Goal: Transaction & Acquisition: Purchase product/service

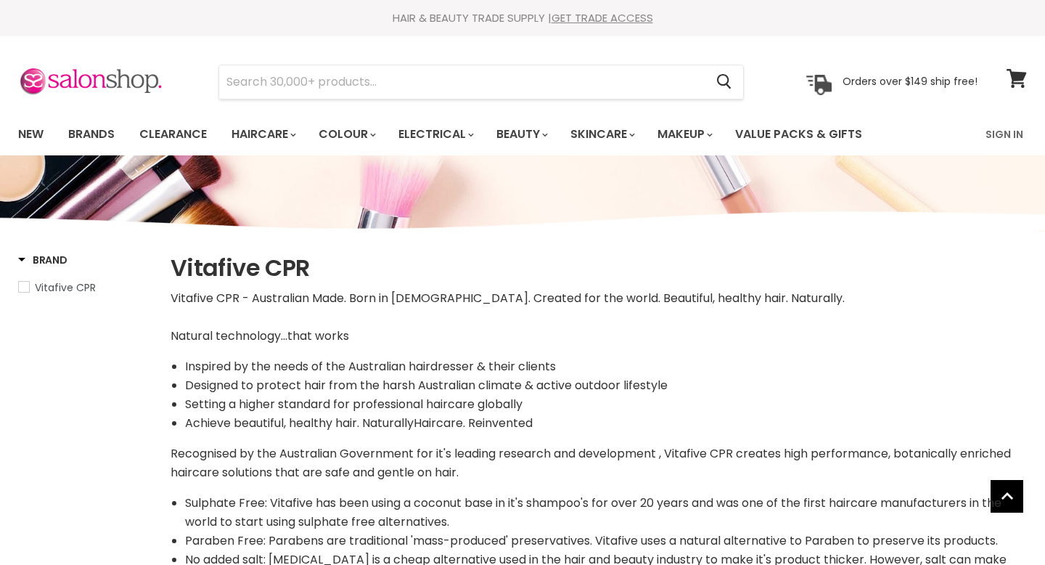
select select "manual"
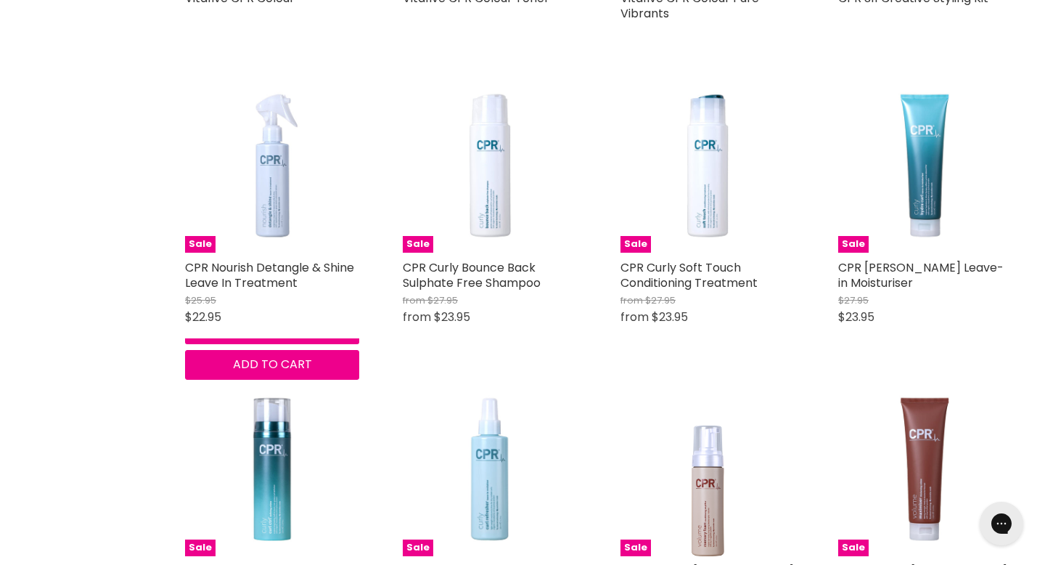
scroll to position [3623, 0]
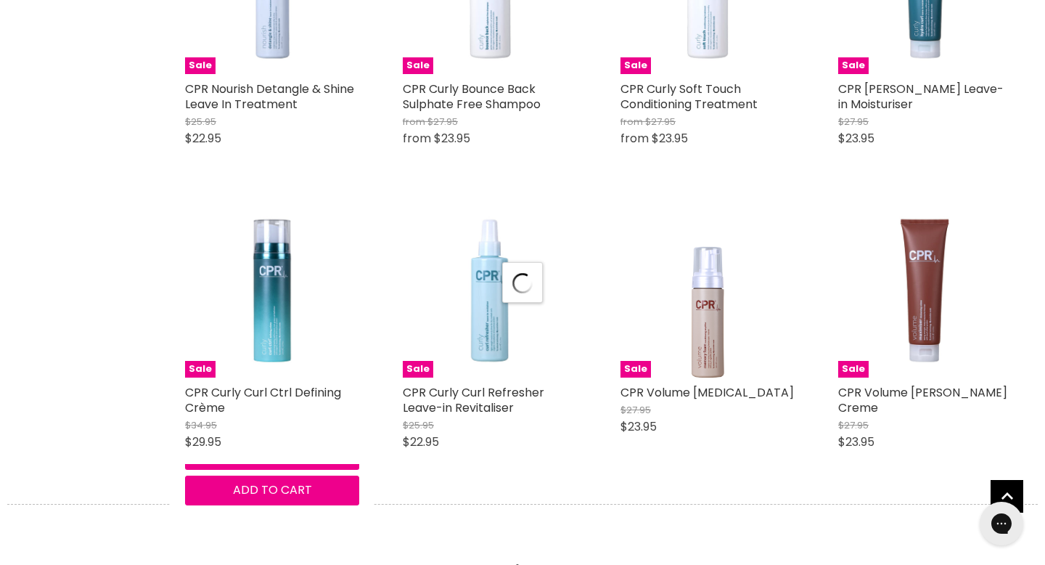
select select "manual"
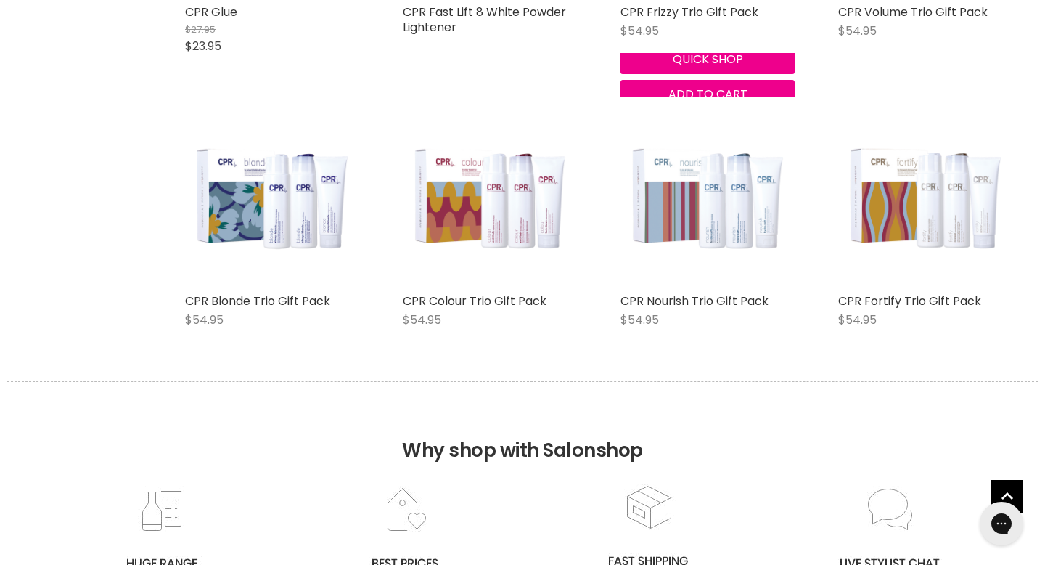
scroll to position [5377, 0]
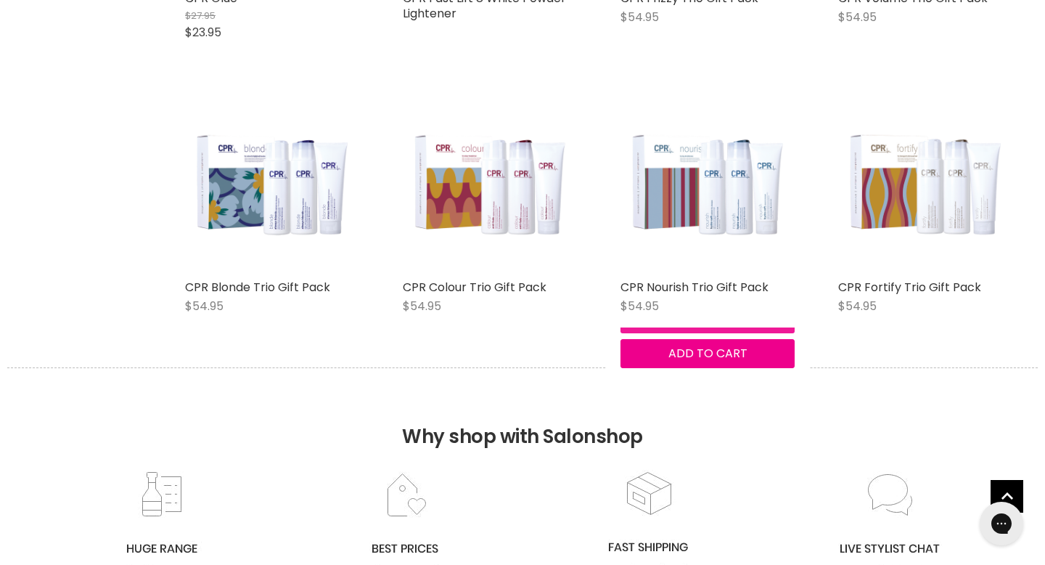
click at [671, 333] on button "Quick shop" at bounding box center [708, 318] width 174 height 29
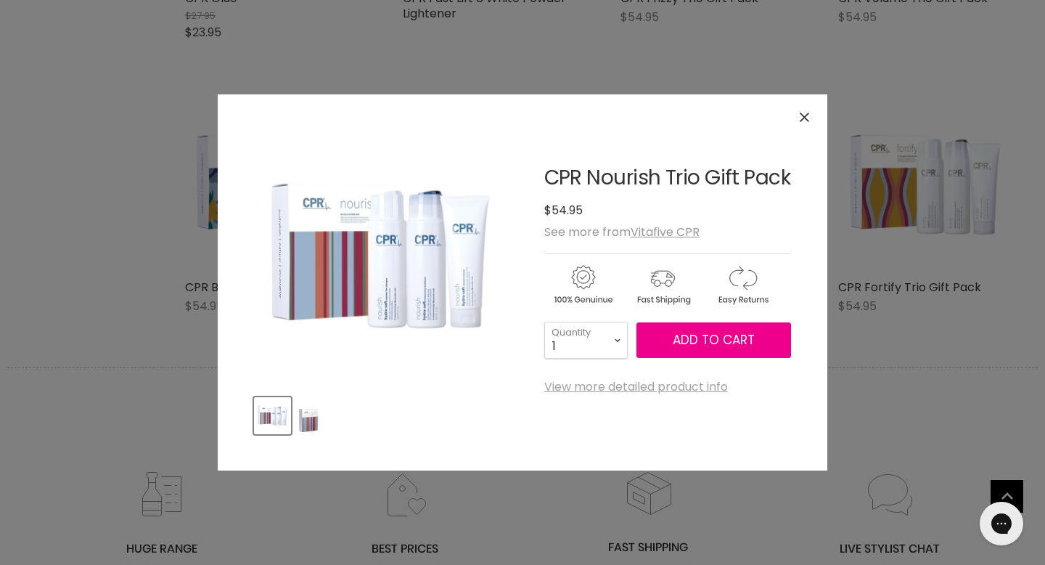
click at [605, 393] on link "View more detailed product info" at bounding box center [636, 386] width 184 height 13
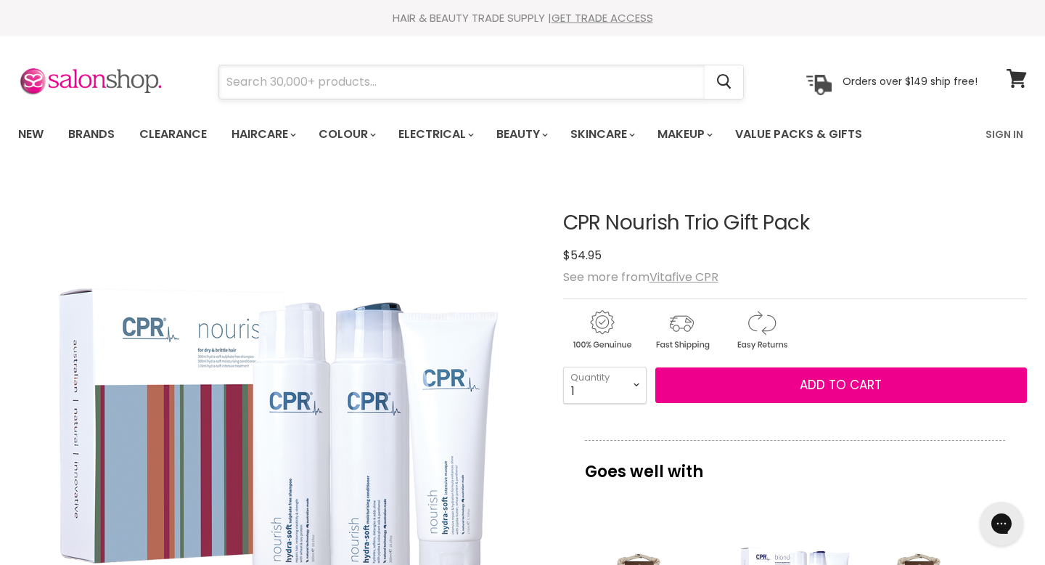
click at [259, 85] on input "Search" at bounding box center [462, 81] width 486 height 33
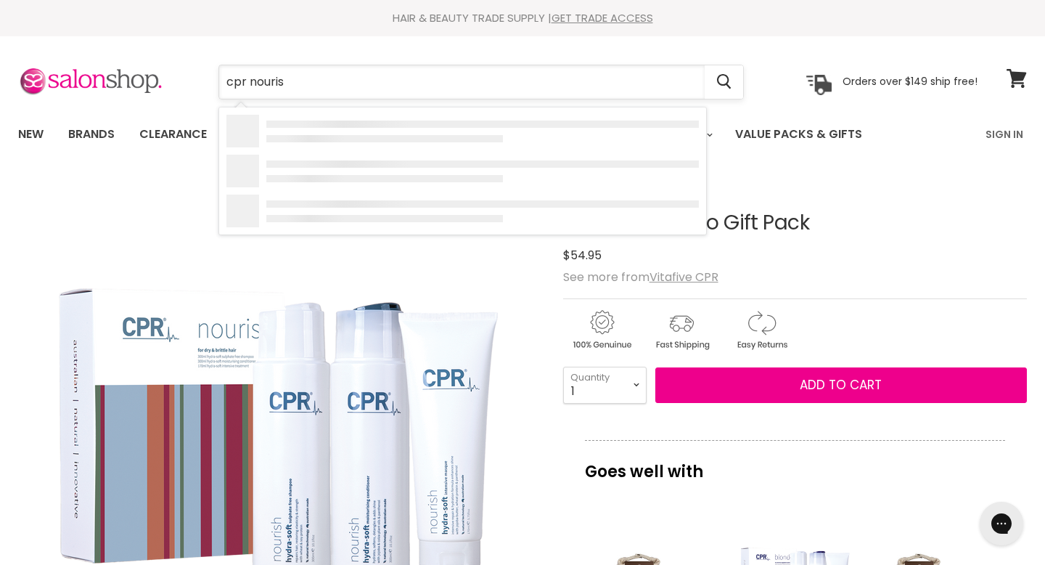
type input "cpr nourish"
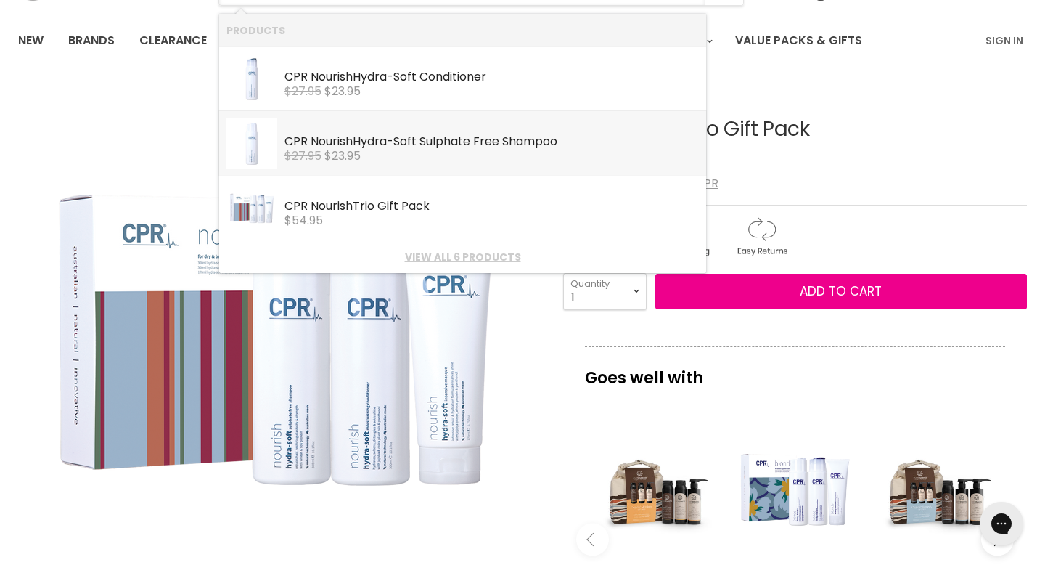
scroll to position [88, 0]
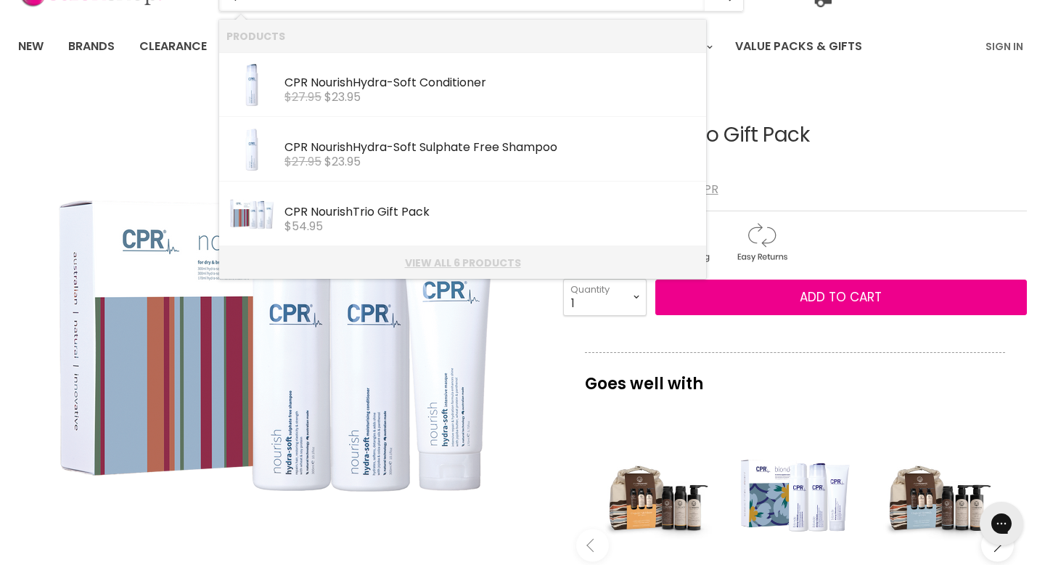
click at [436, 258] on link "View all 6 products" at bounding box center [462, 263] width 472 height 12
